Goal: Check status: Check status

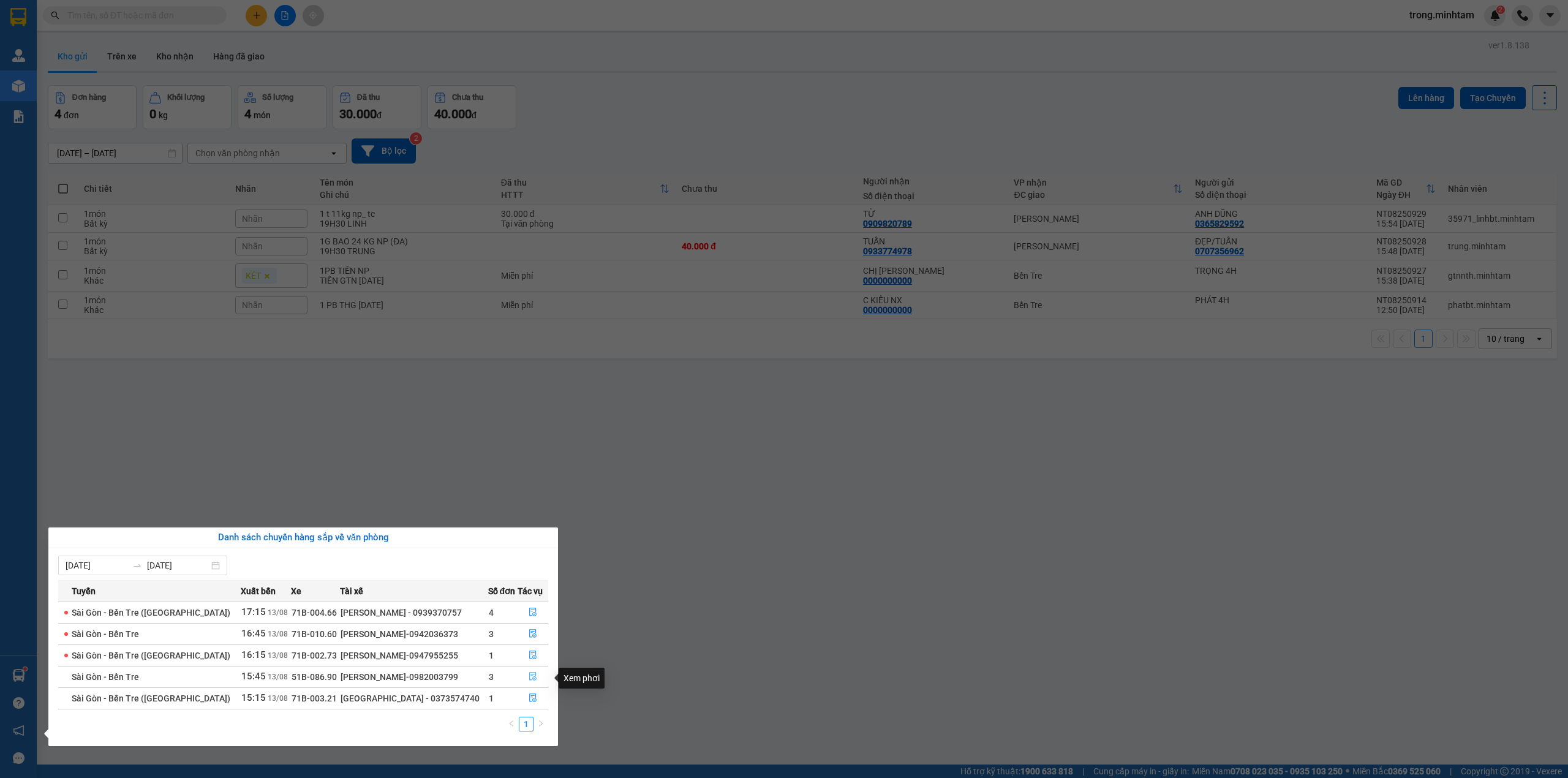
click at [529, 680] on icon "file-done" at bounding box center [533, 676] width 9 height 9
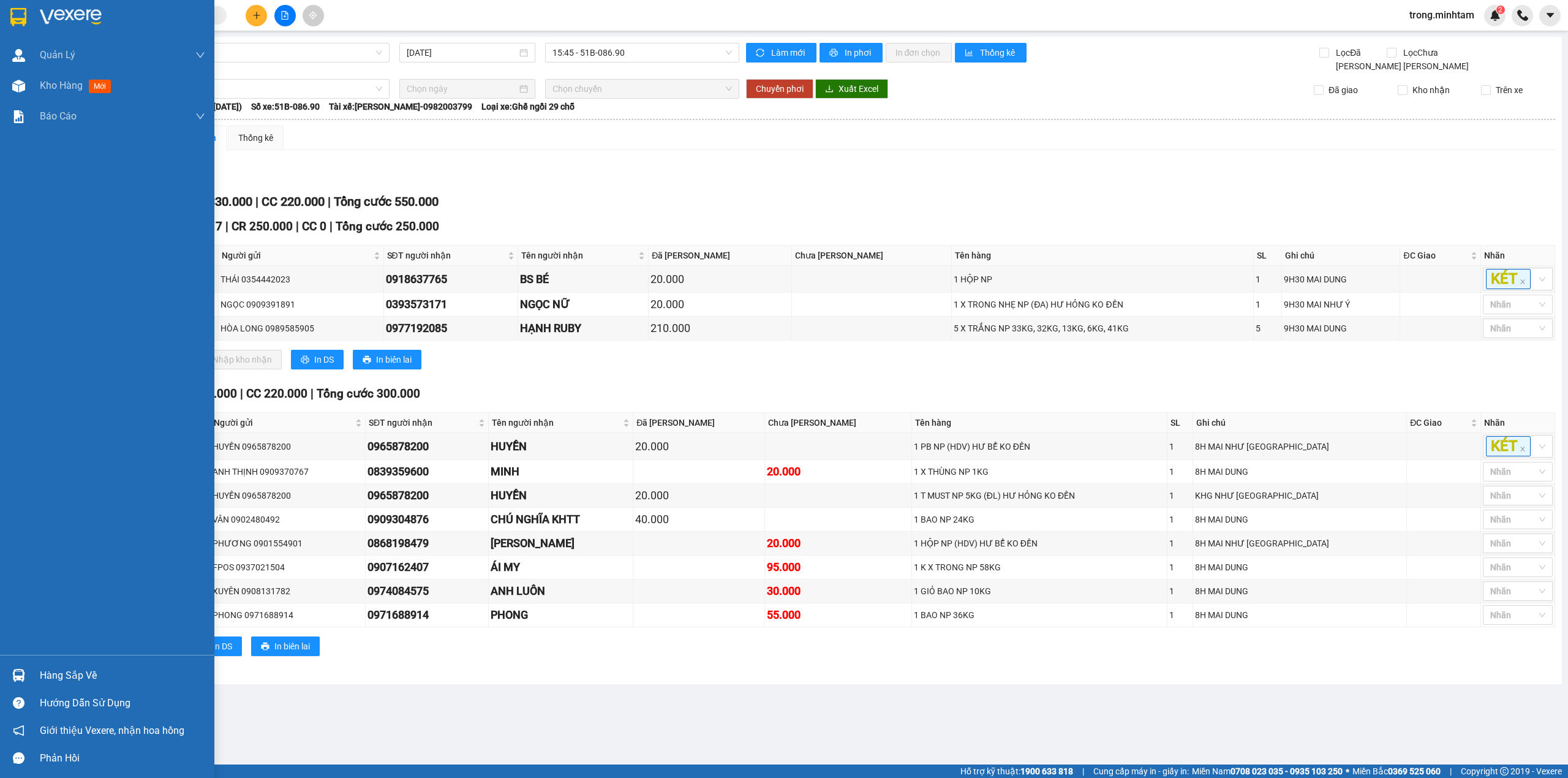
click at [55, 666] on div "Hàng sắp về" at bounding box center [123, 675] width 166 height 18
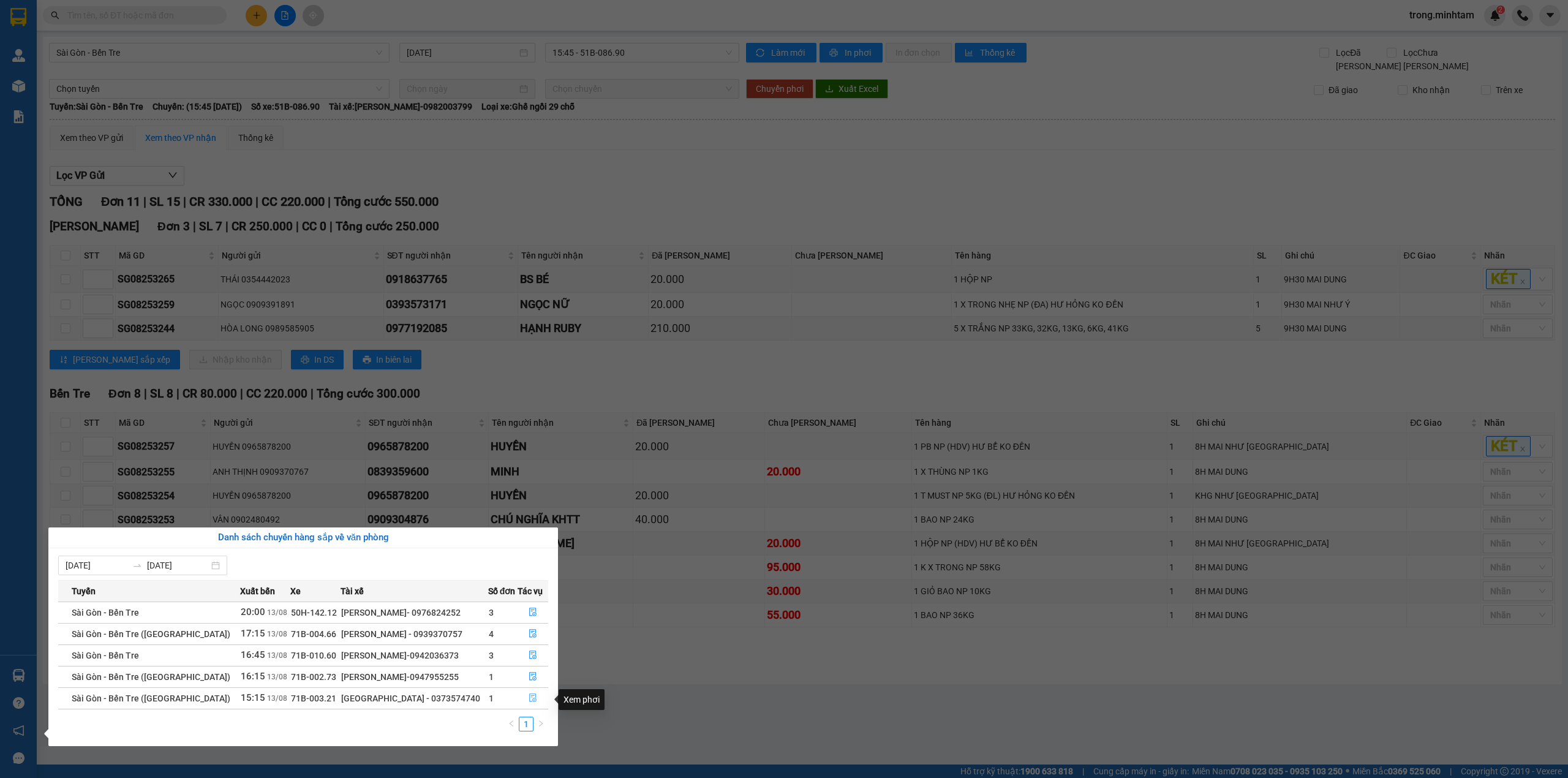
click at [529, 701] on icon "file-done" at bounding box center [533, 698] width 9 height 9
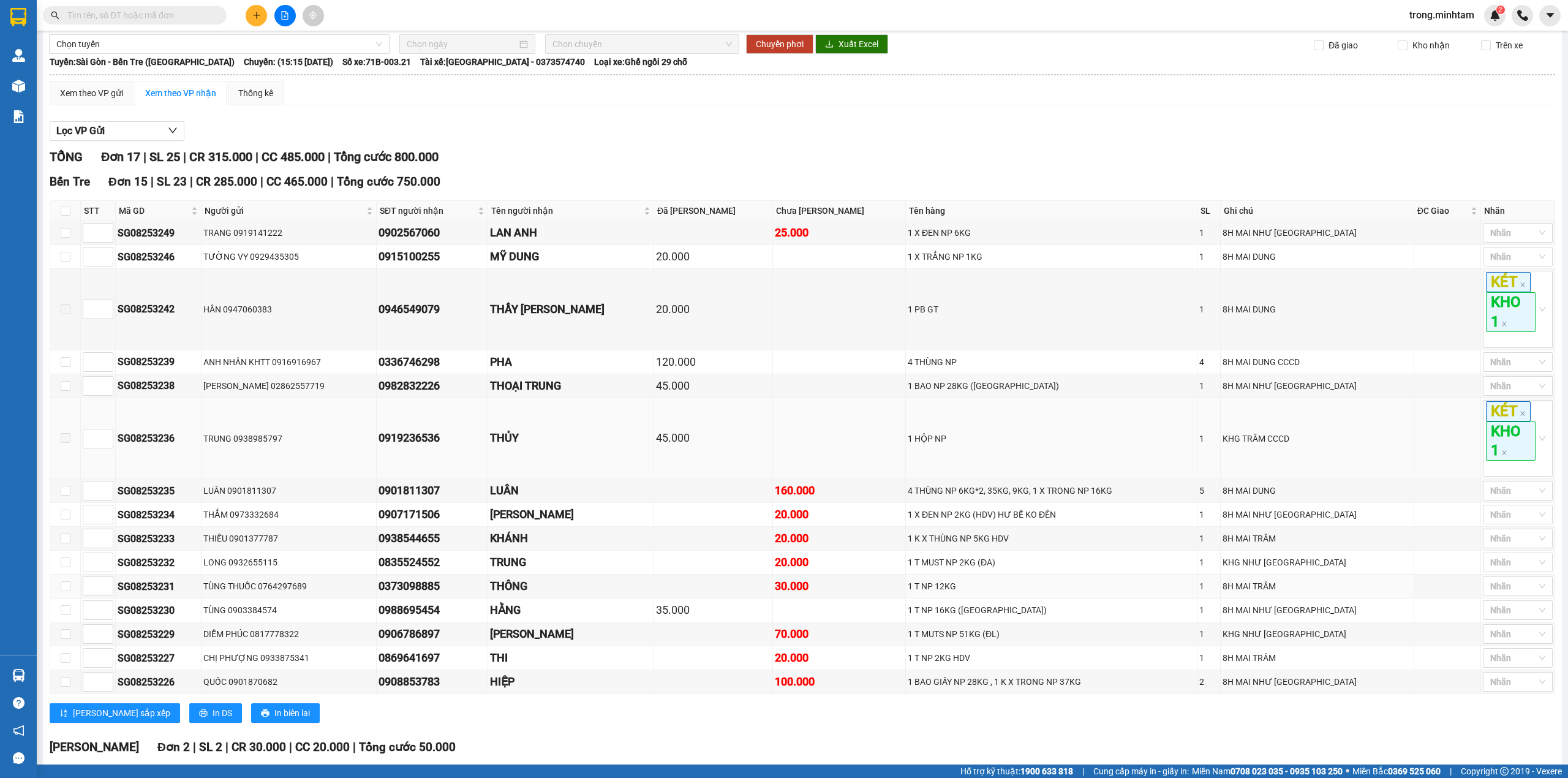
scroll to position [228, 0]
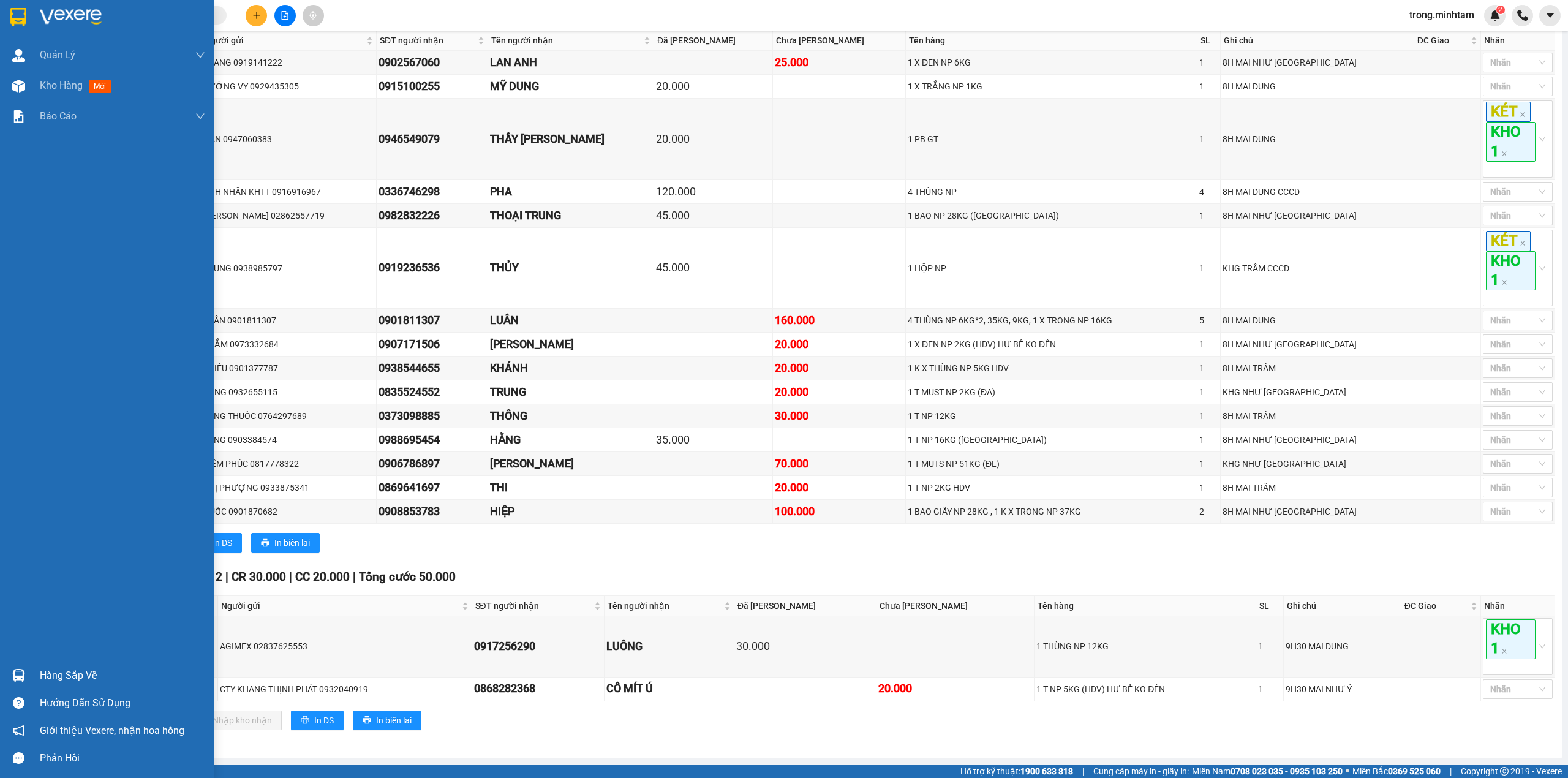
click at [96, 674] on div "Hàng sắp về" at bounding box center [123, 675] width 166 height 18
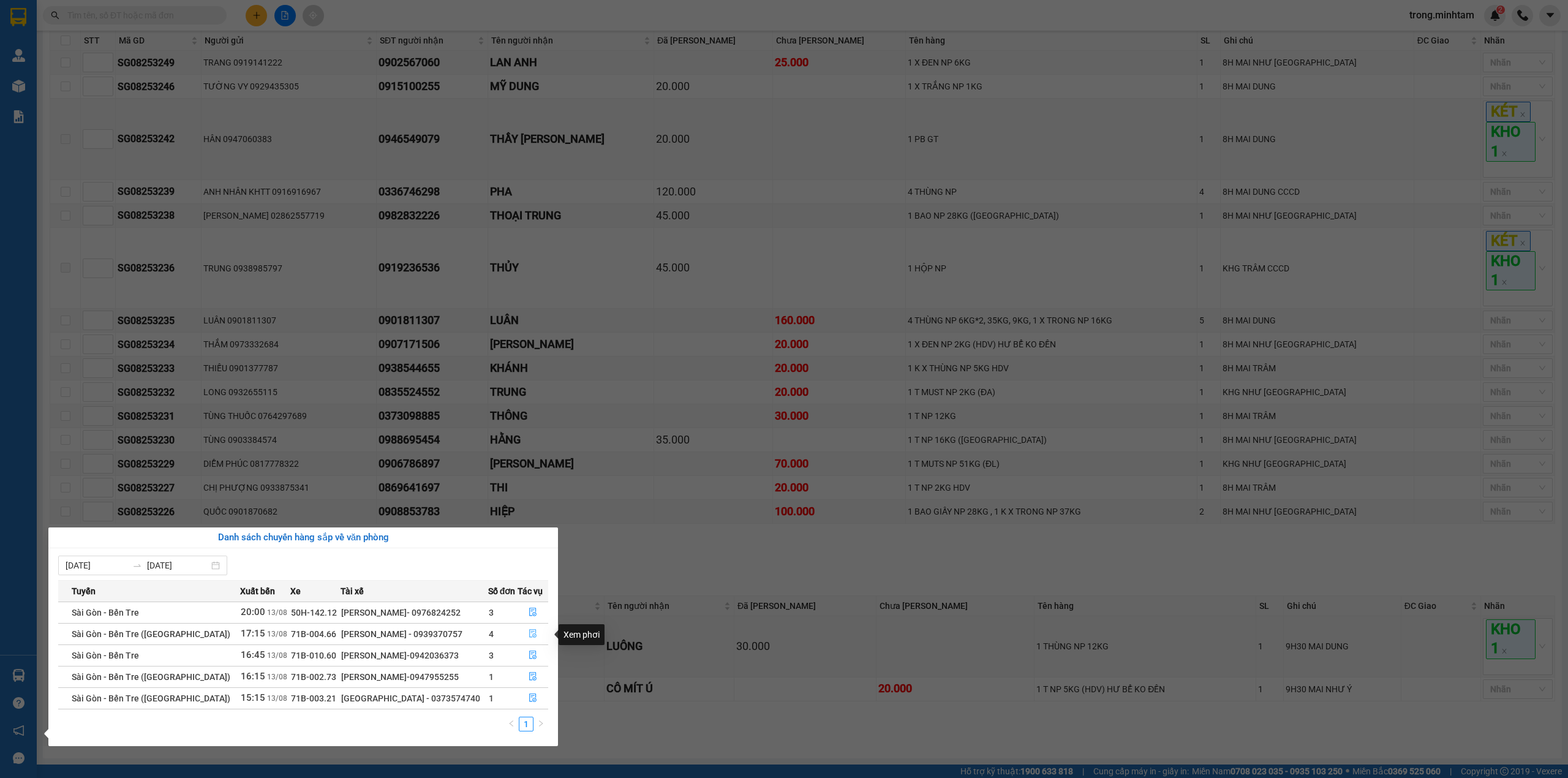
click at [523, 633] on button "button" at bounding box center [533, 633] width 30 height 20
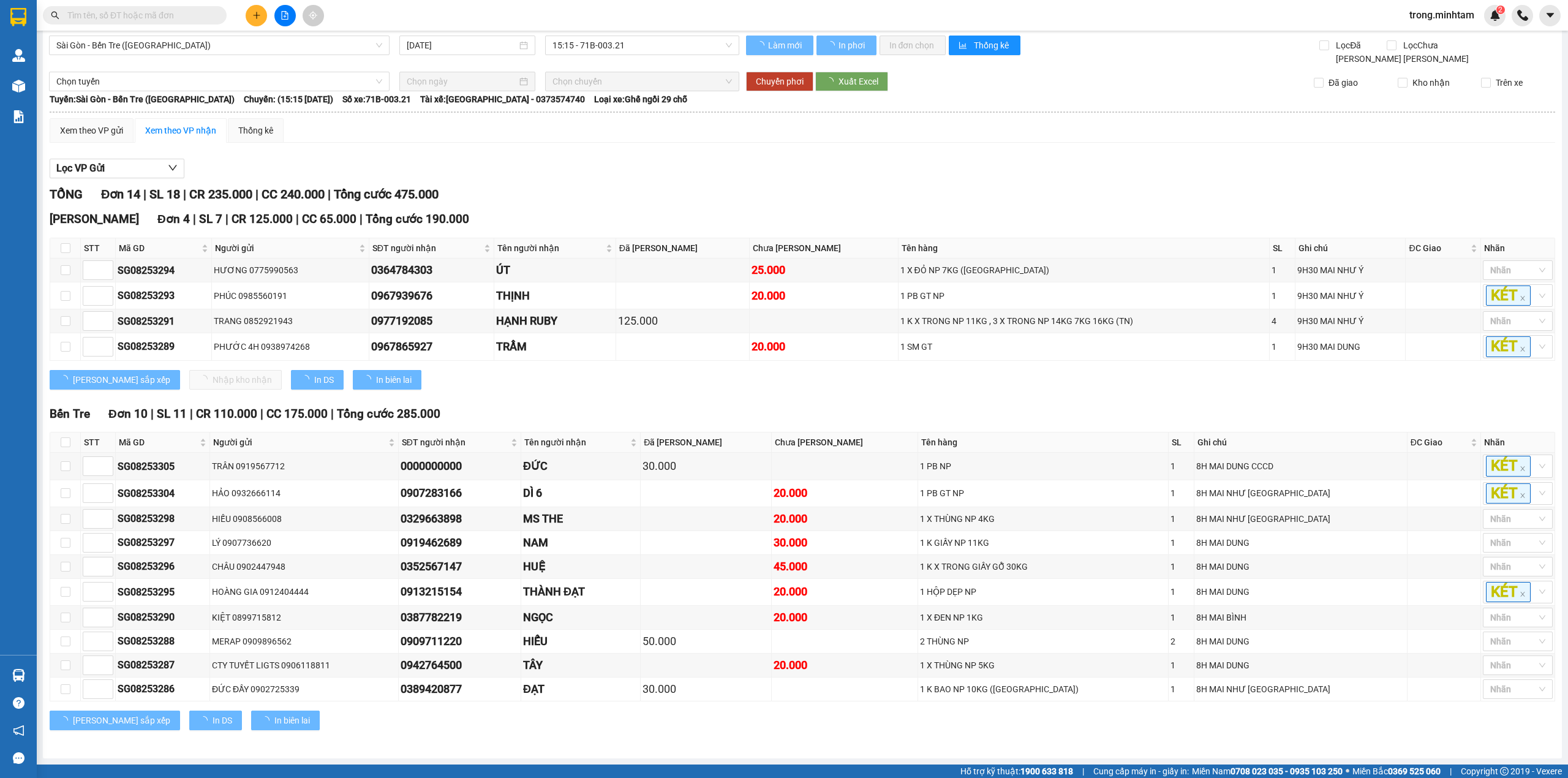
scroll to position [20, 0]
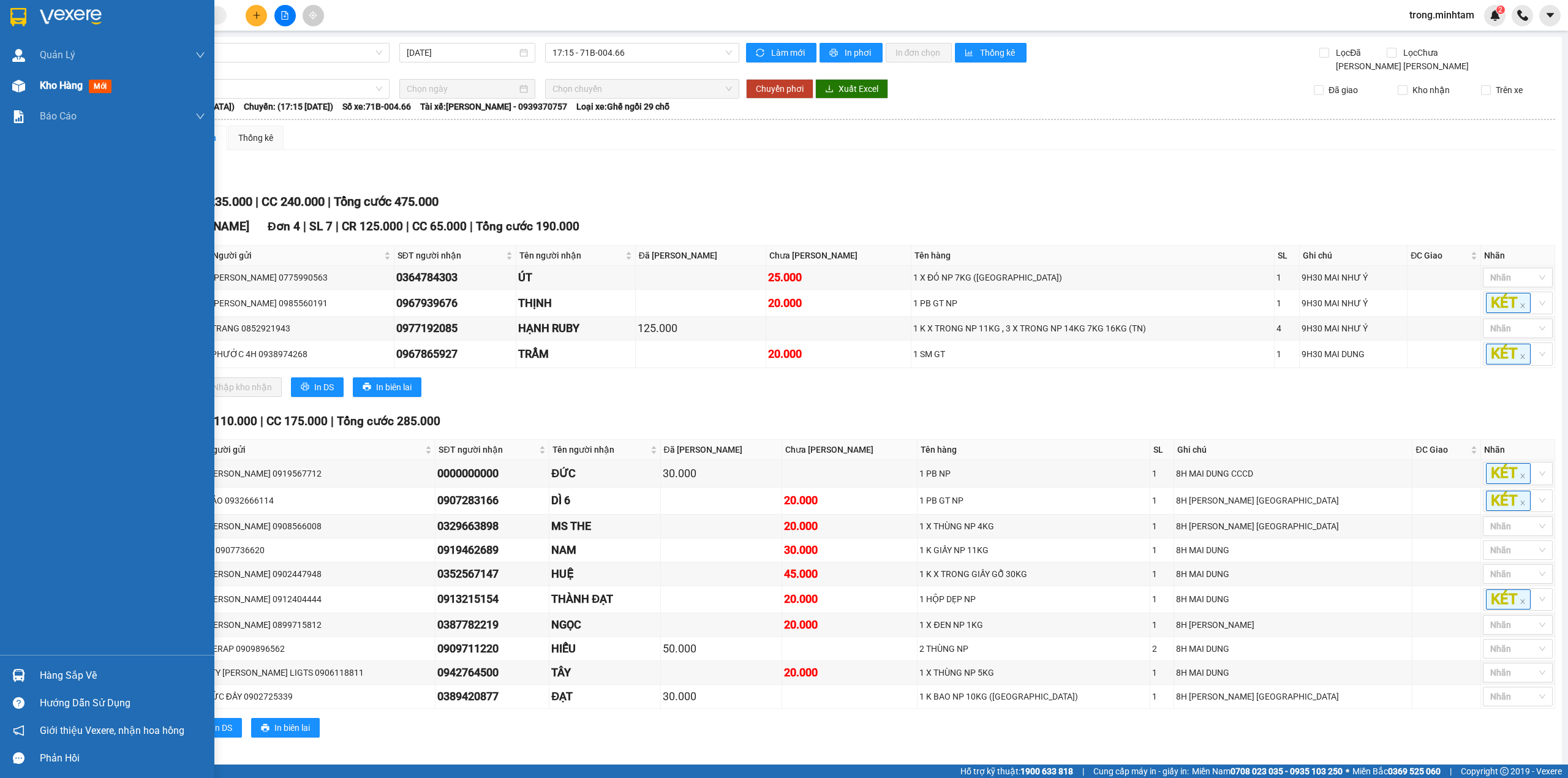
click at [60, 82] on span "Kho hàng" at bounding box center [61, 85] width 43 height 12
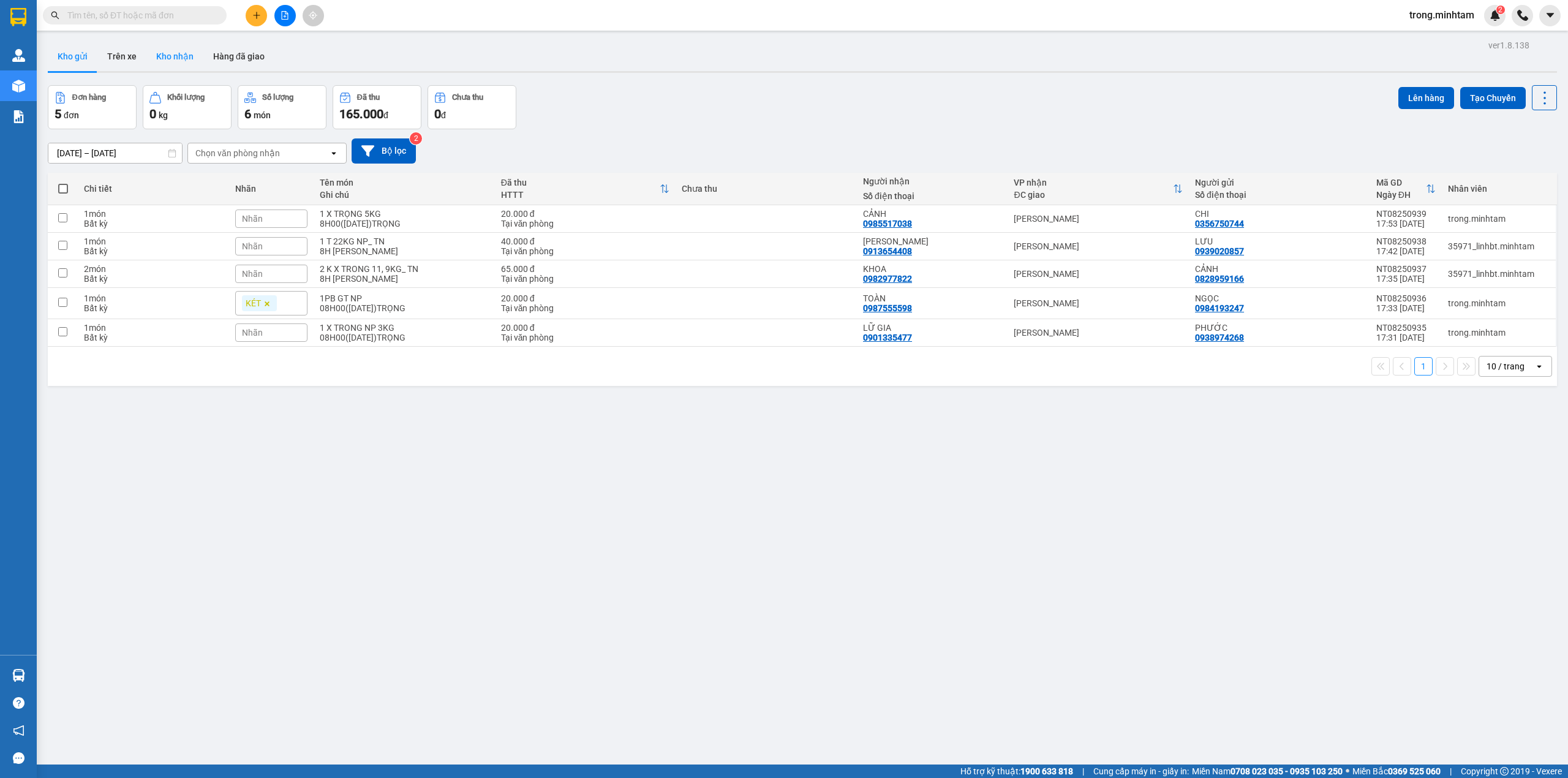
click at [170, 59] on button "Kho nhận" at bounding box center [175, 56] width 57 height 29
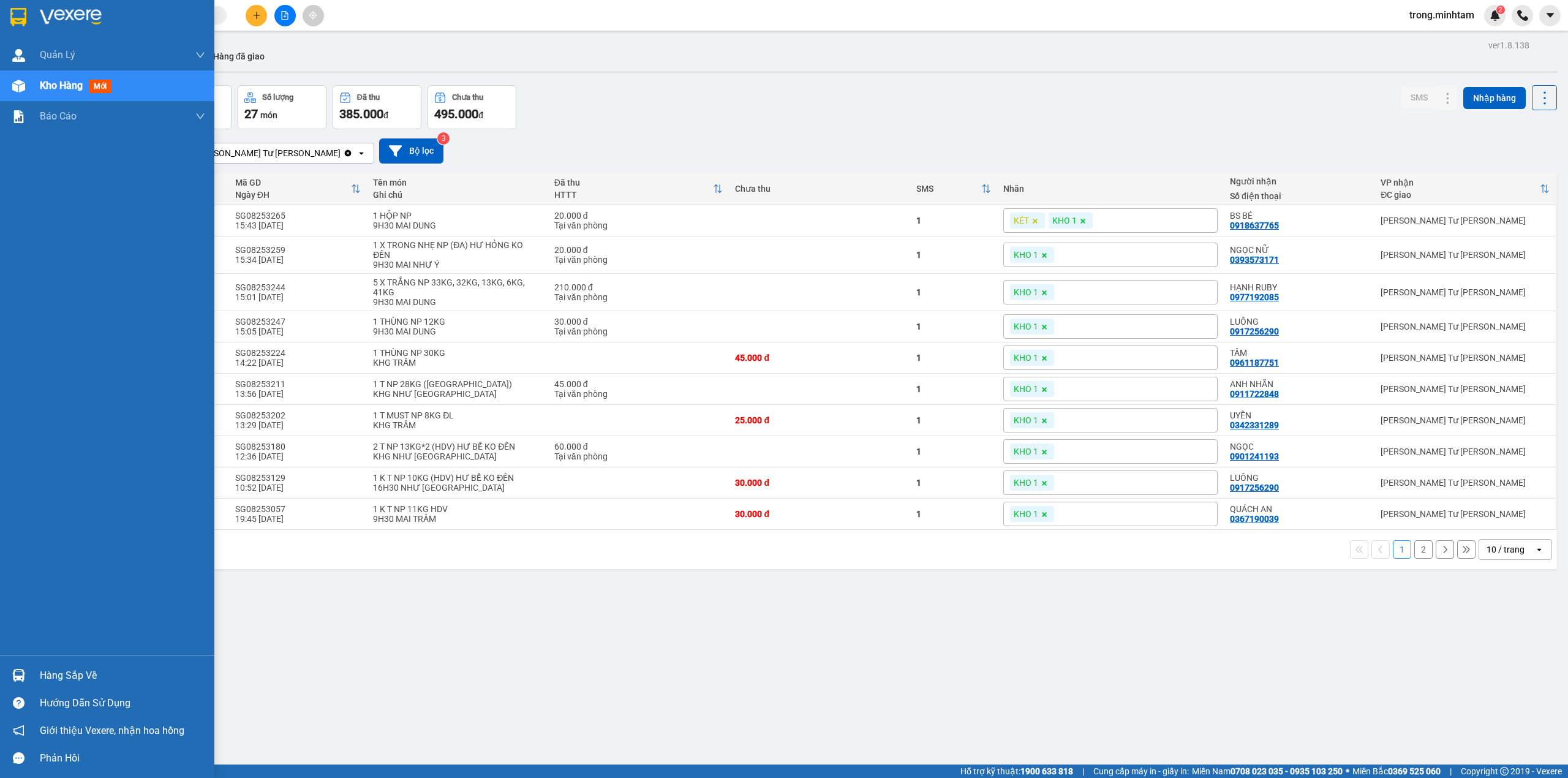
click at [72, 660] on div "Hàng sắp về Hướng dẫn sử dụng Giới thiệu Vexere, nhận hoa hồng Phản hồi" at bounding box center [107, 713] width 215 height 117
click at [79, 669] on div "Hàng sắp về" at bounding box center [123, 675] width 166 height 18
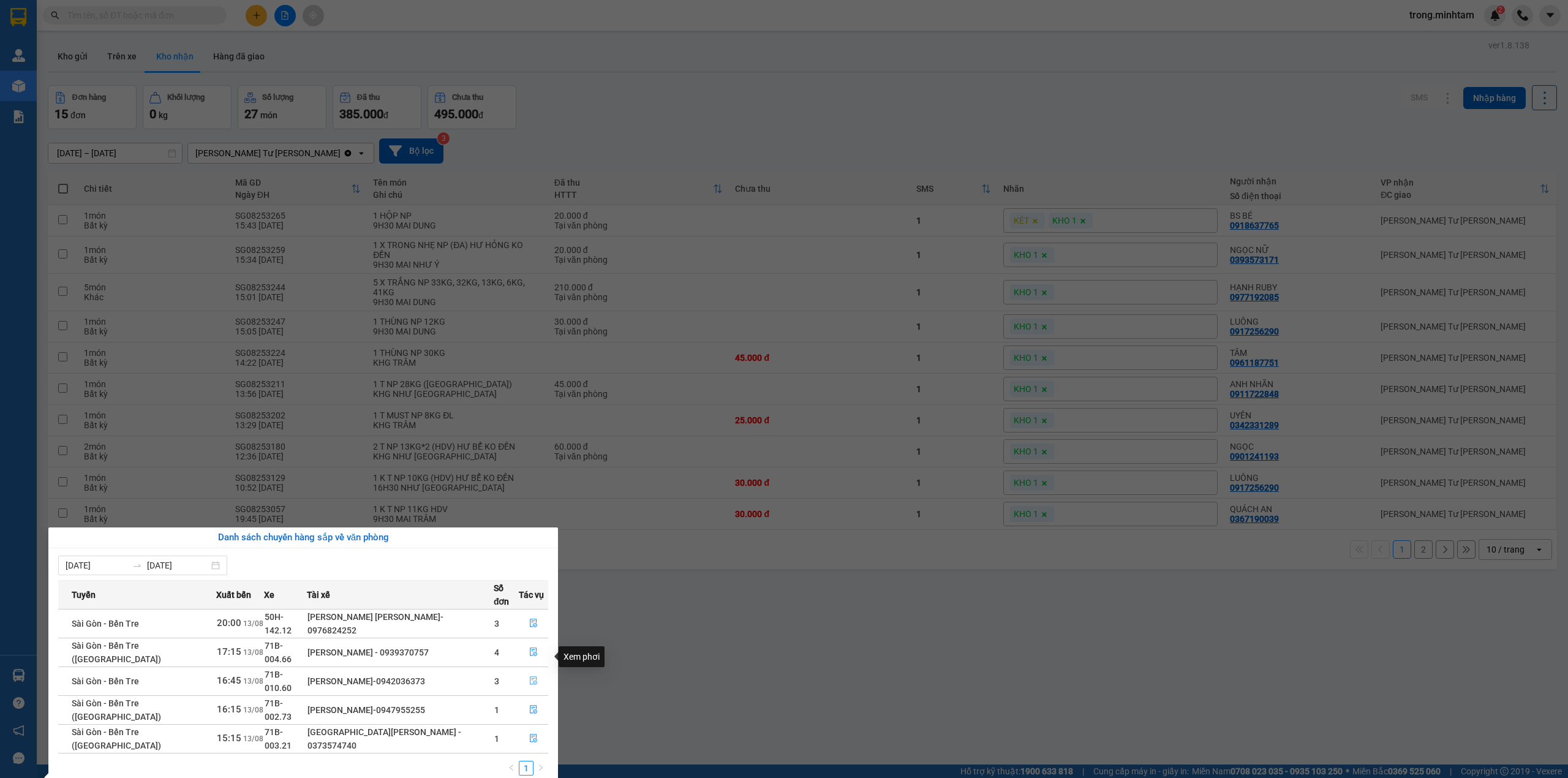
click at [527, 671] on button "button" at bounding box center [533, 681] width 28 height 20
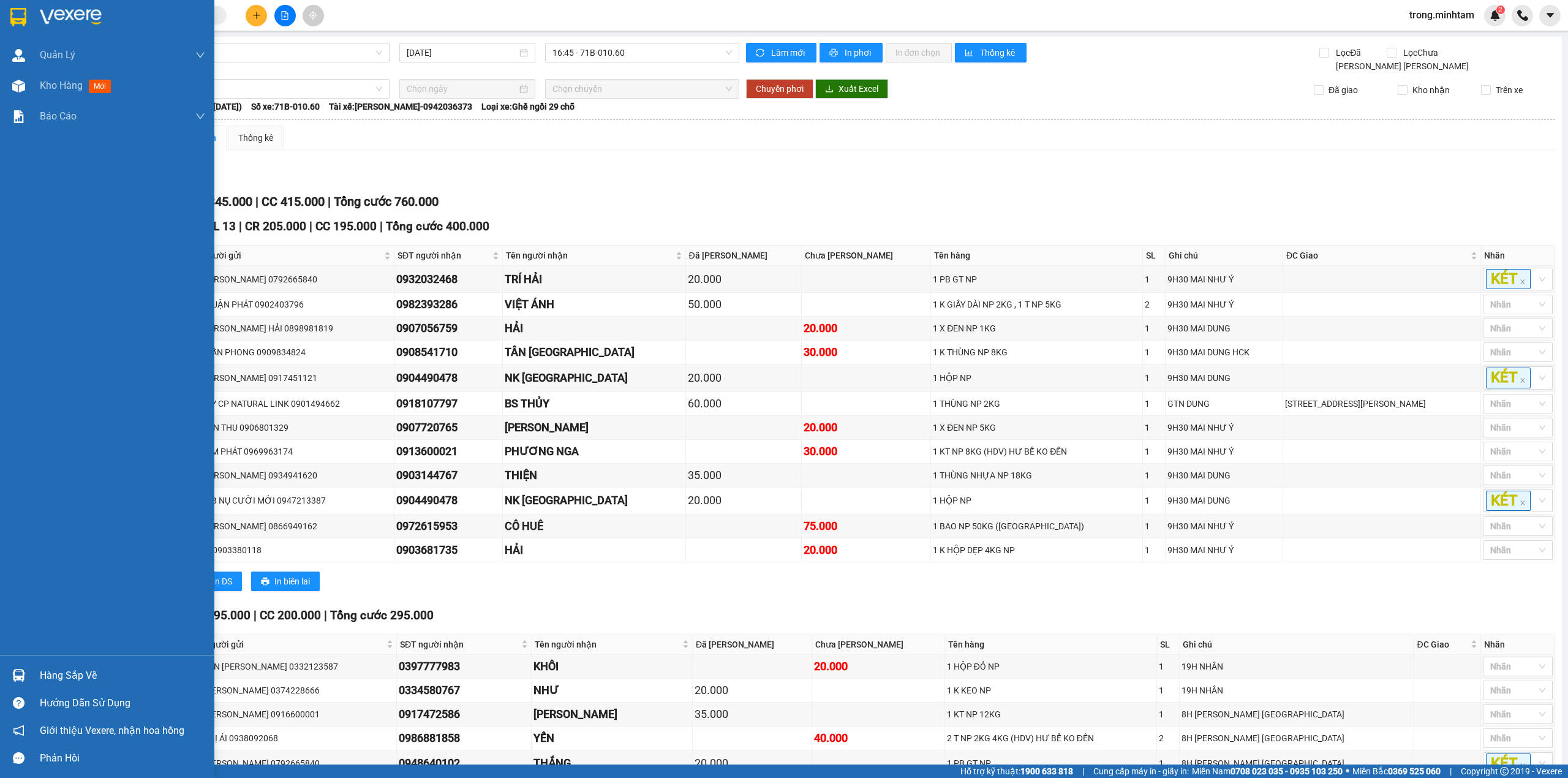
click at [70, 665] on div "Hàng sắp về" at bounding box center [107, 675] width 215 height 28
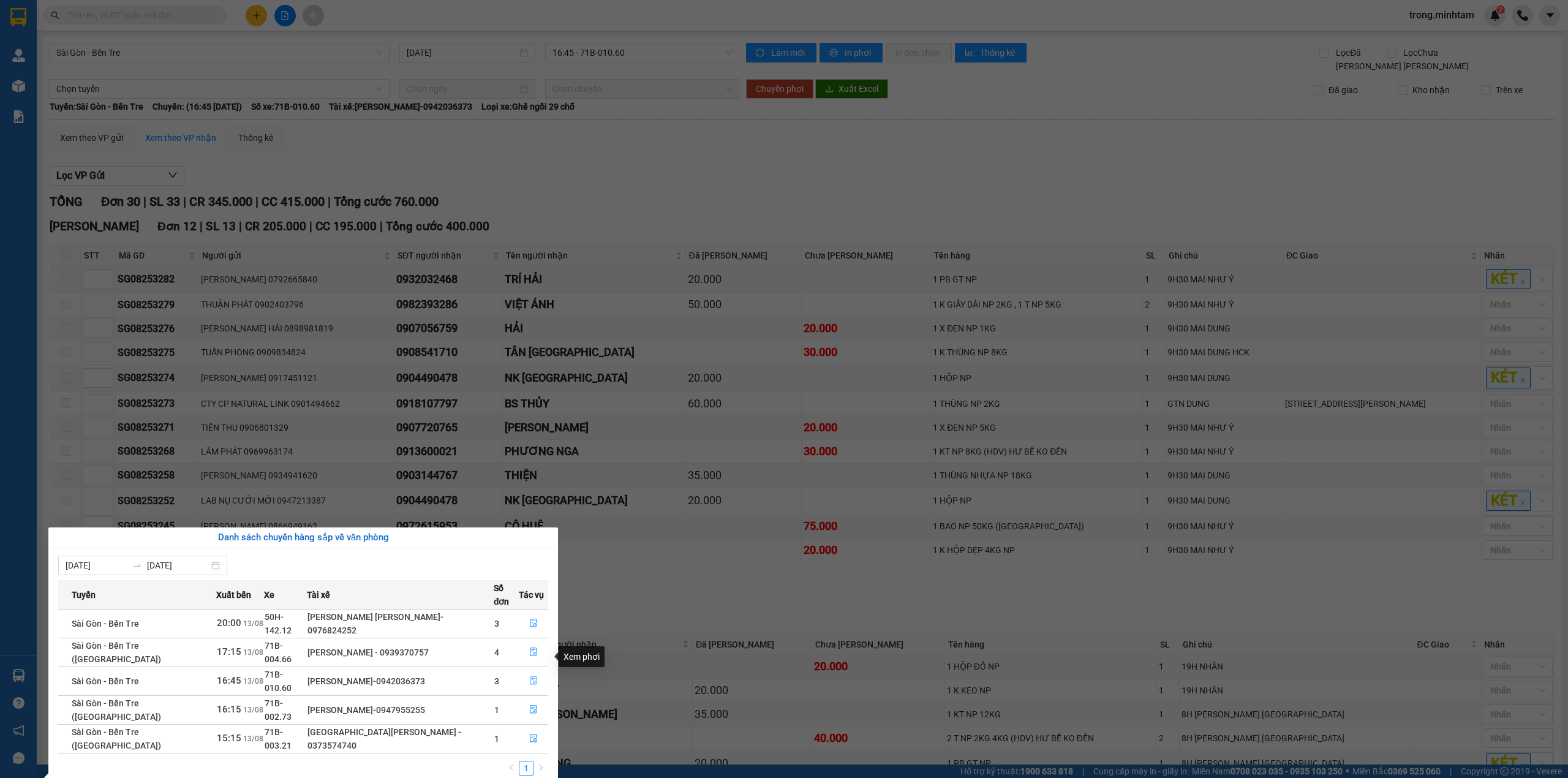
click at [539, 671] on button "button" at bounding box center [533, 681] width 28 height 20
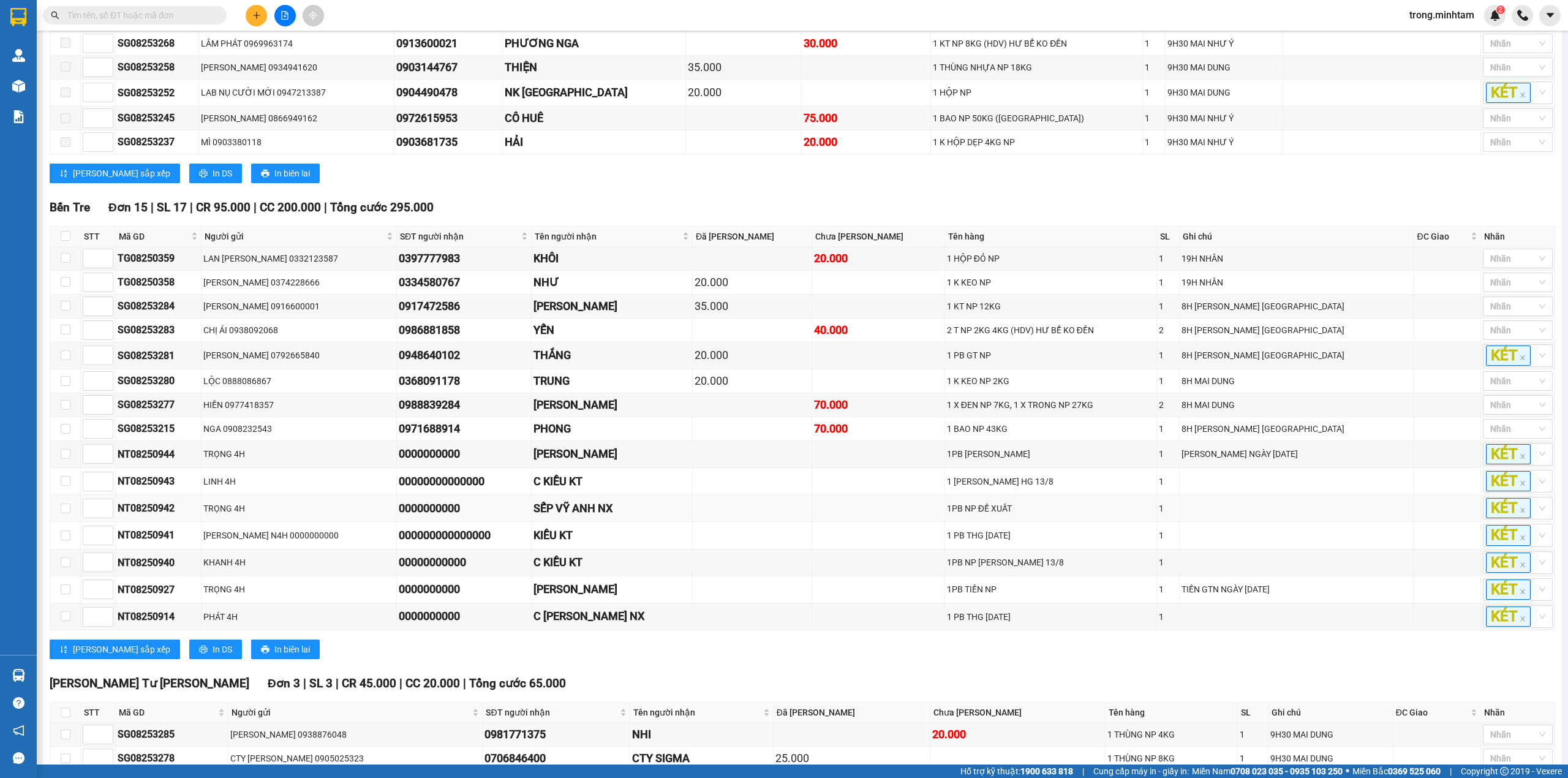
scroll to position [525, 0]
